Goal: Navigation & Orientation: Find specific page/section

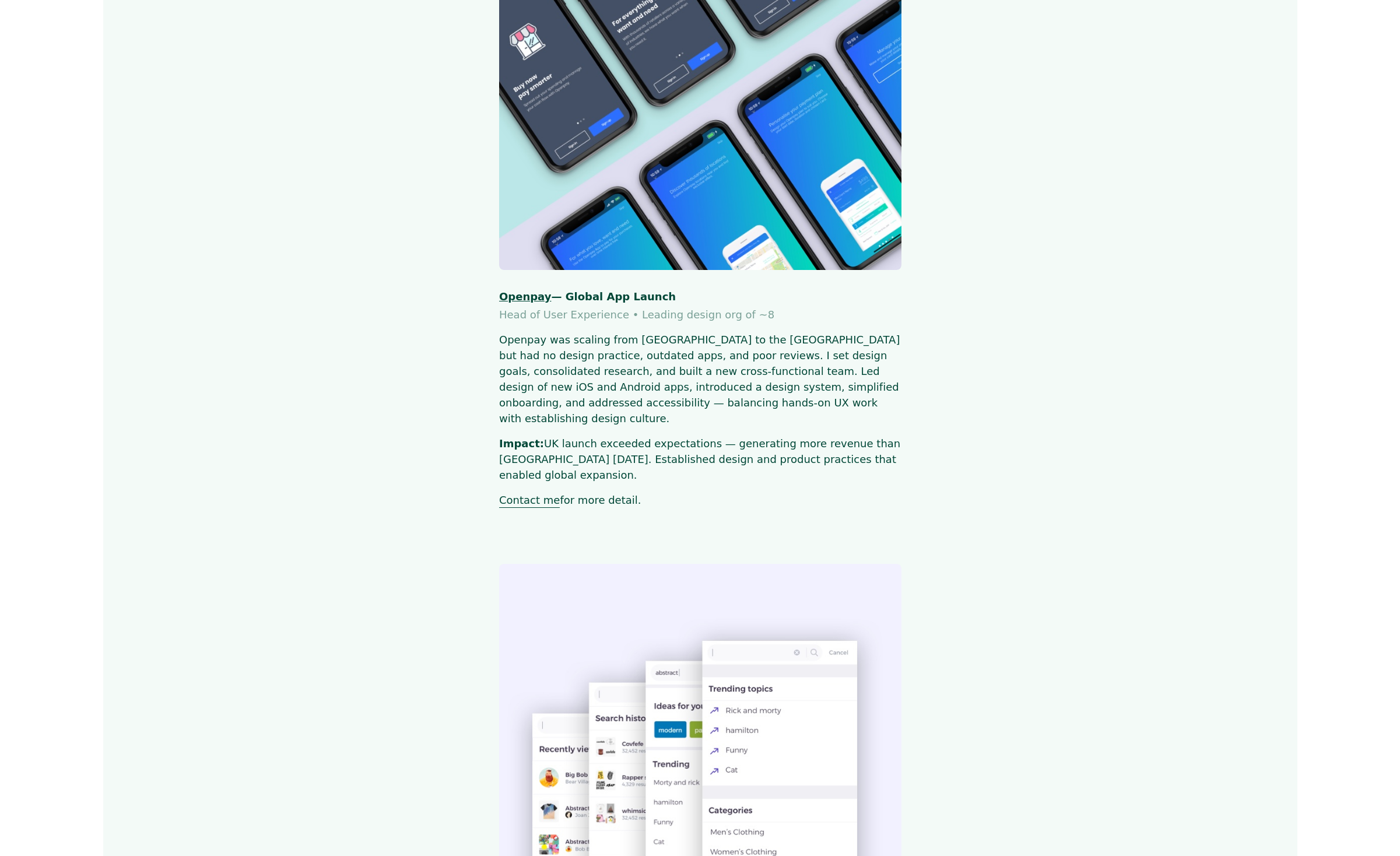
scroll to position [861, 0]
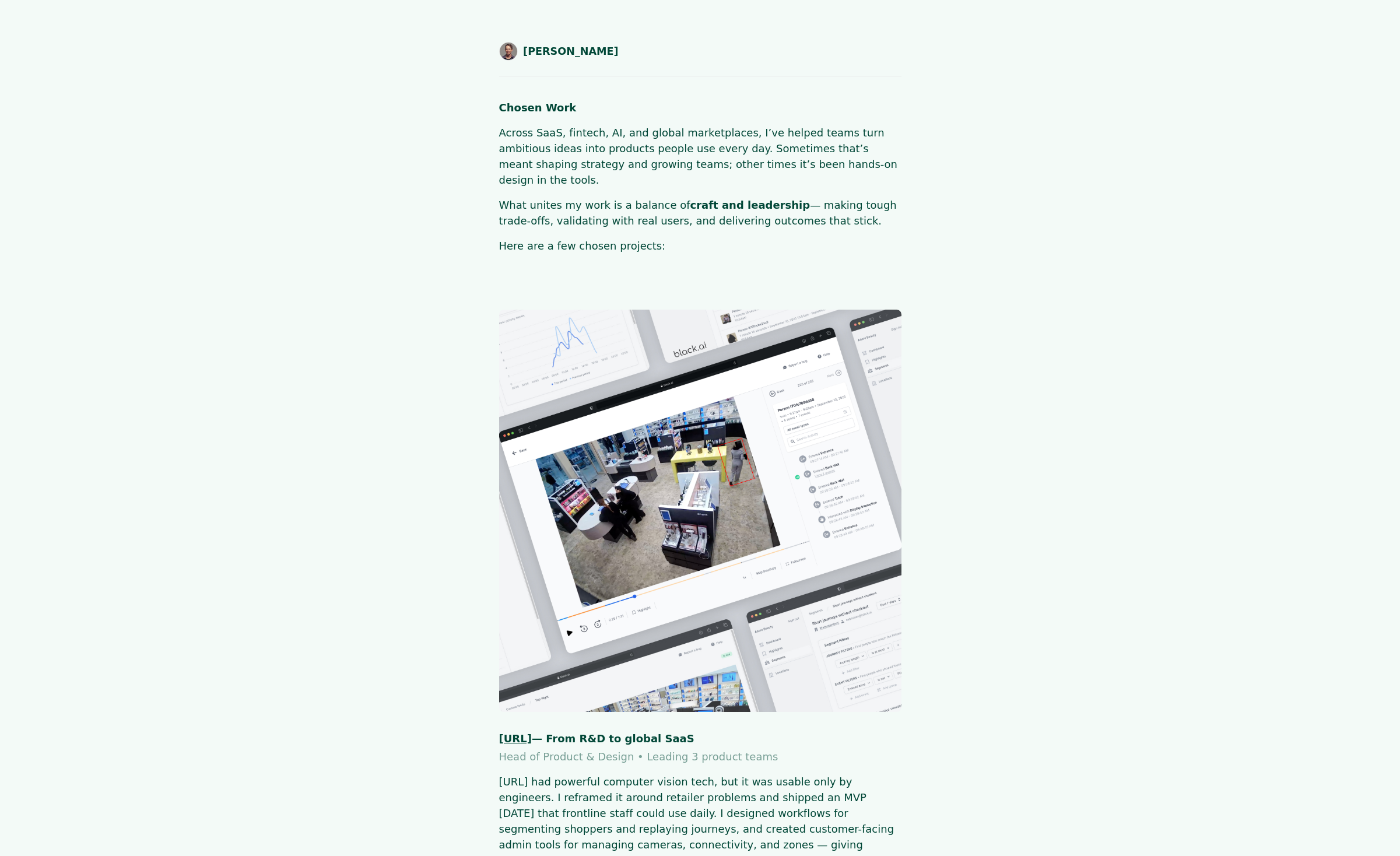
scroll to position [859, 0]
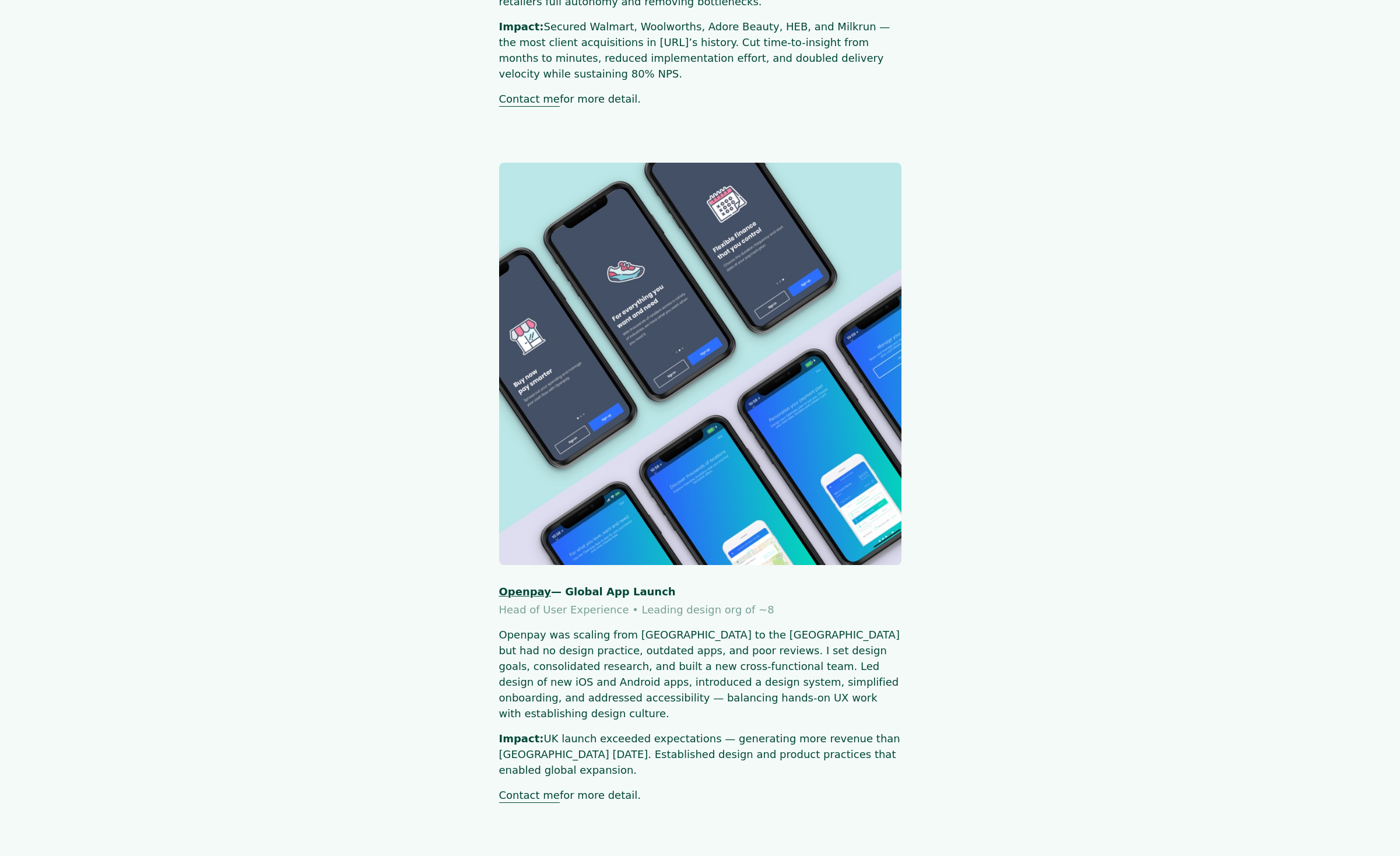
click at [1086, 290] on main "SHAUN BYRNE Chosen Work Across SaaS, fintech, AI, and global marketplaces, I’ve…" at bounding box center [700, 666] width 1232 height 2966
click at [1166, 340] on main "SHAUN BYRNE Chosen Work Across SaaS, fintech, AI, and global marketplaces, I’ve…" at bounding box center [700, 666] width 1232 height 2966
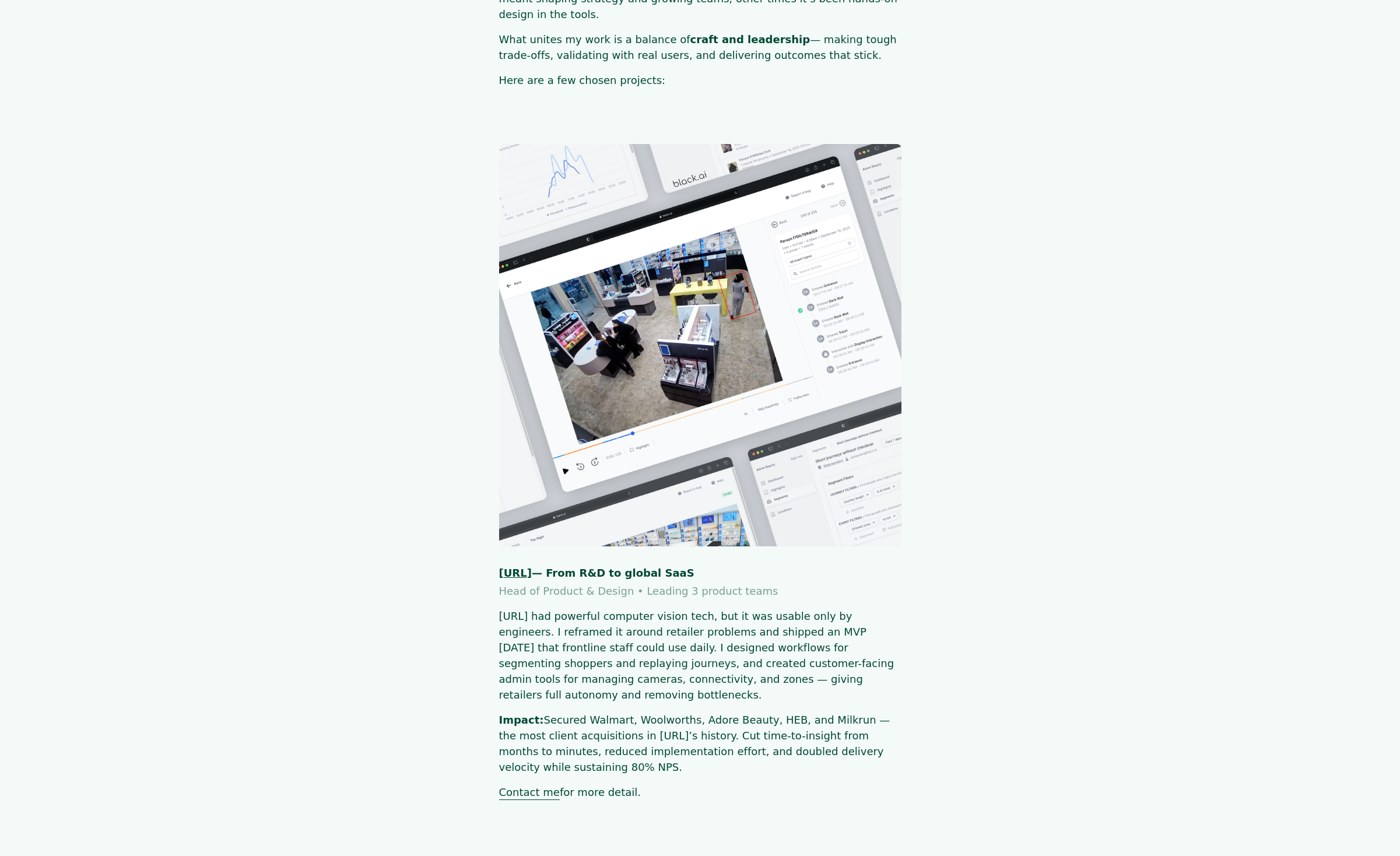
scroll to position [0, 0]
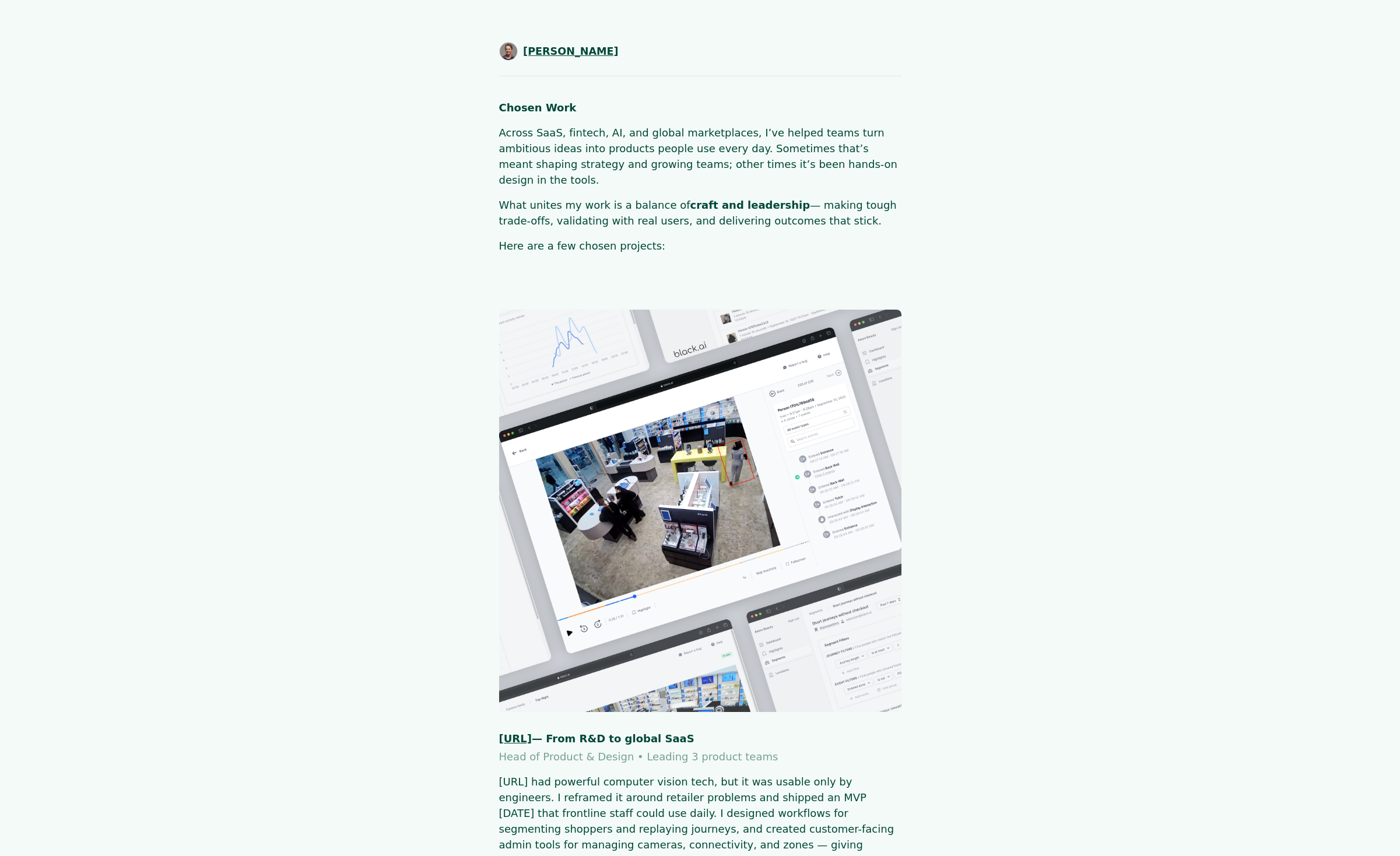
click at [543, 54] on span "[PERSON_NAME]" at bounding box center [571, 51] width 96 height 15
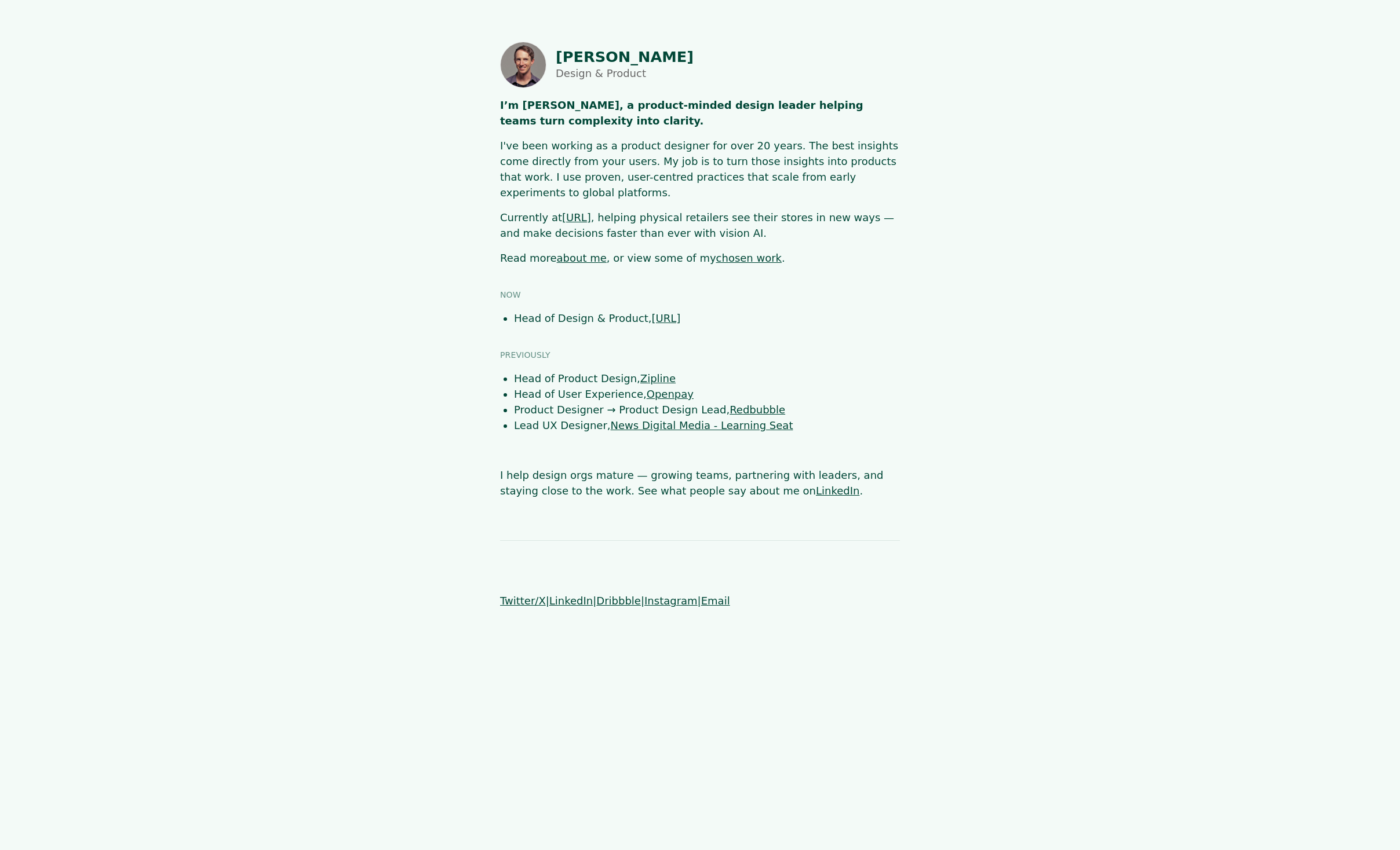
click at [719, 252] on link "chosen work" at bounding box center [749, 258] width 66 height 12
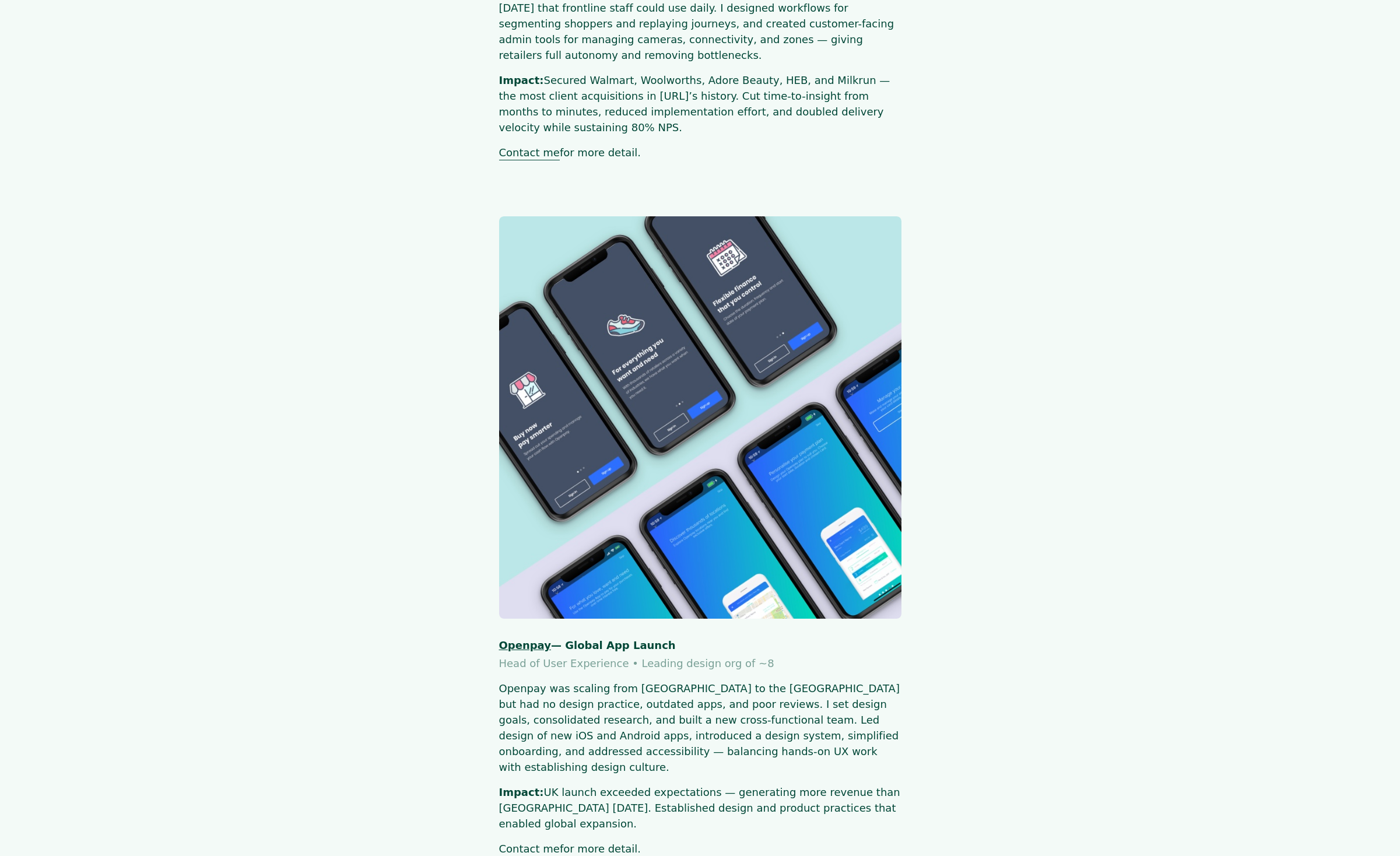
scroll to position [806, 0]
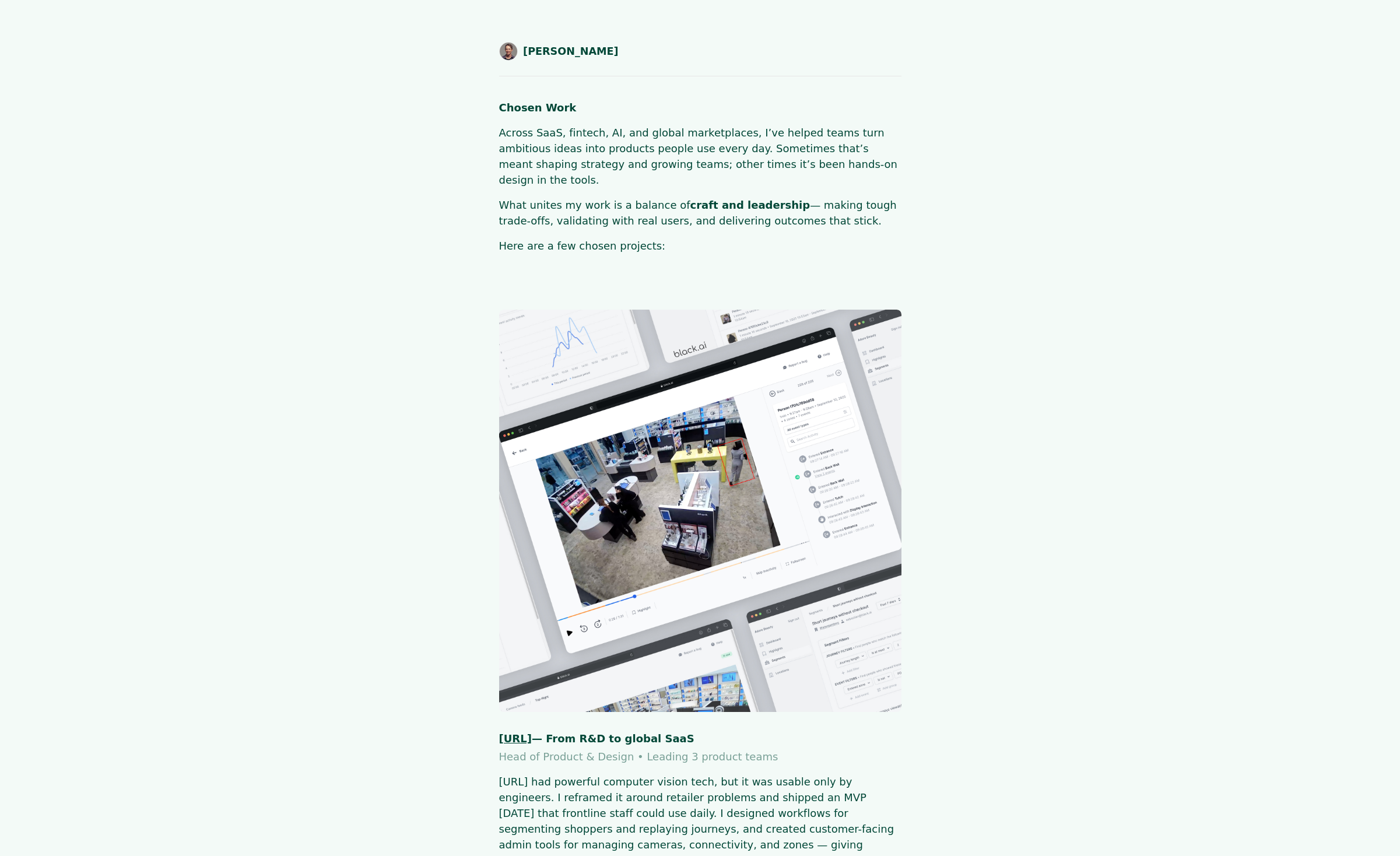
scroll to position [805, 0]
